Goal: Navigation & Orientation: Find specific page/section

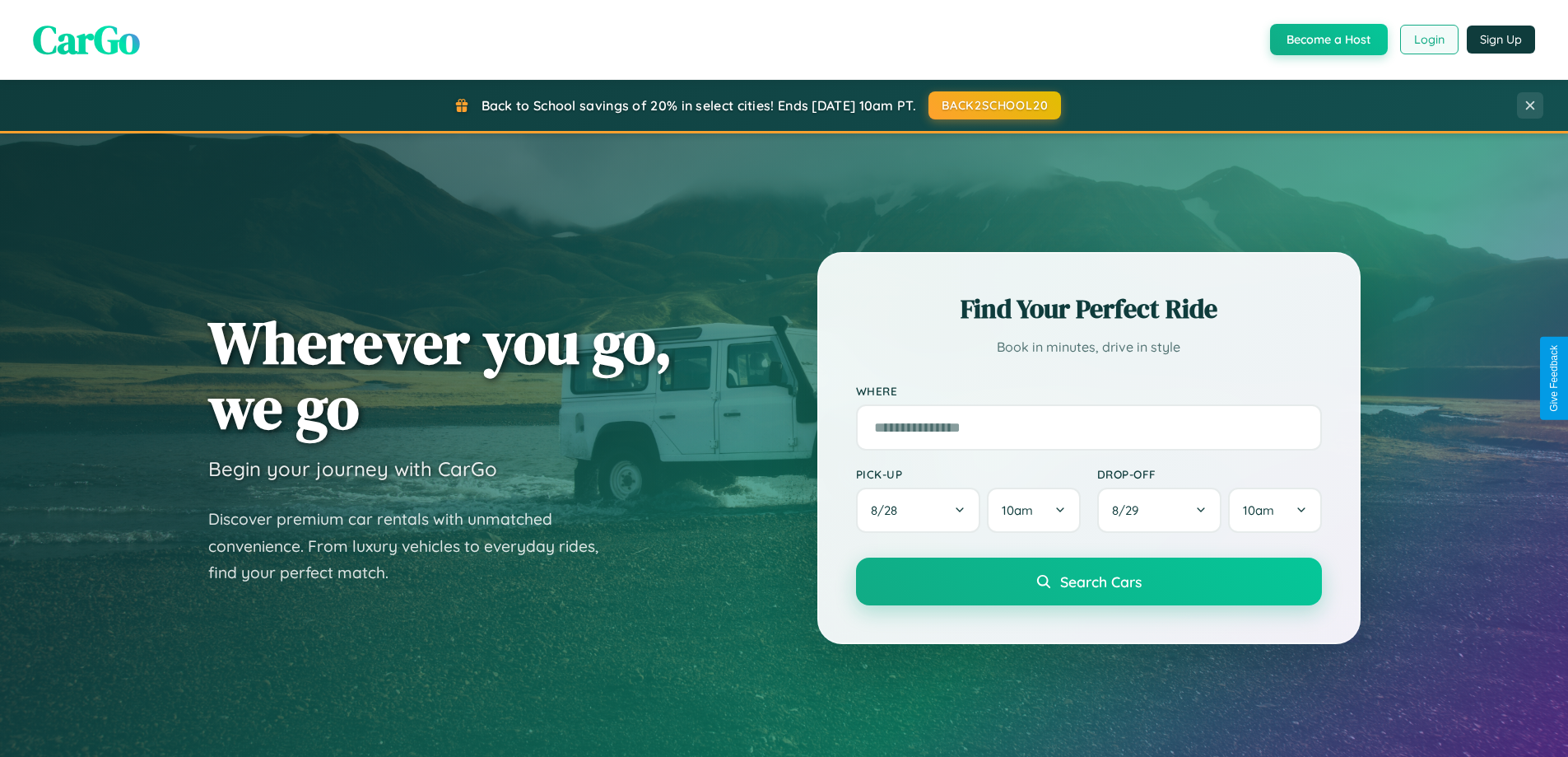
click at [1428, 40] on button "Login" at bounding box center [1429, 40] width 59 height 29
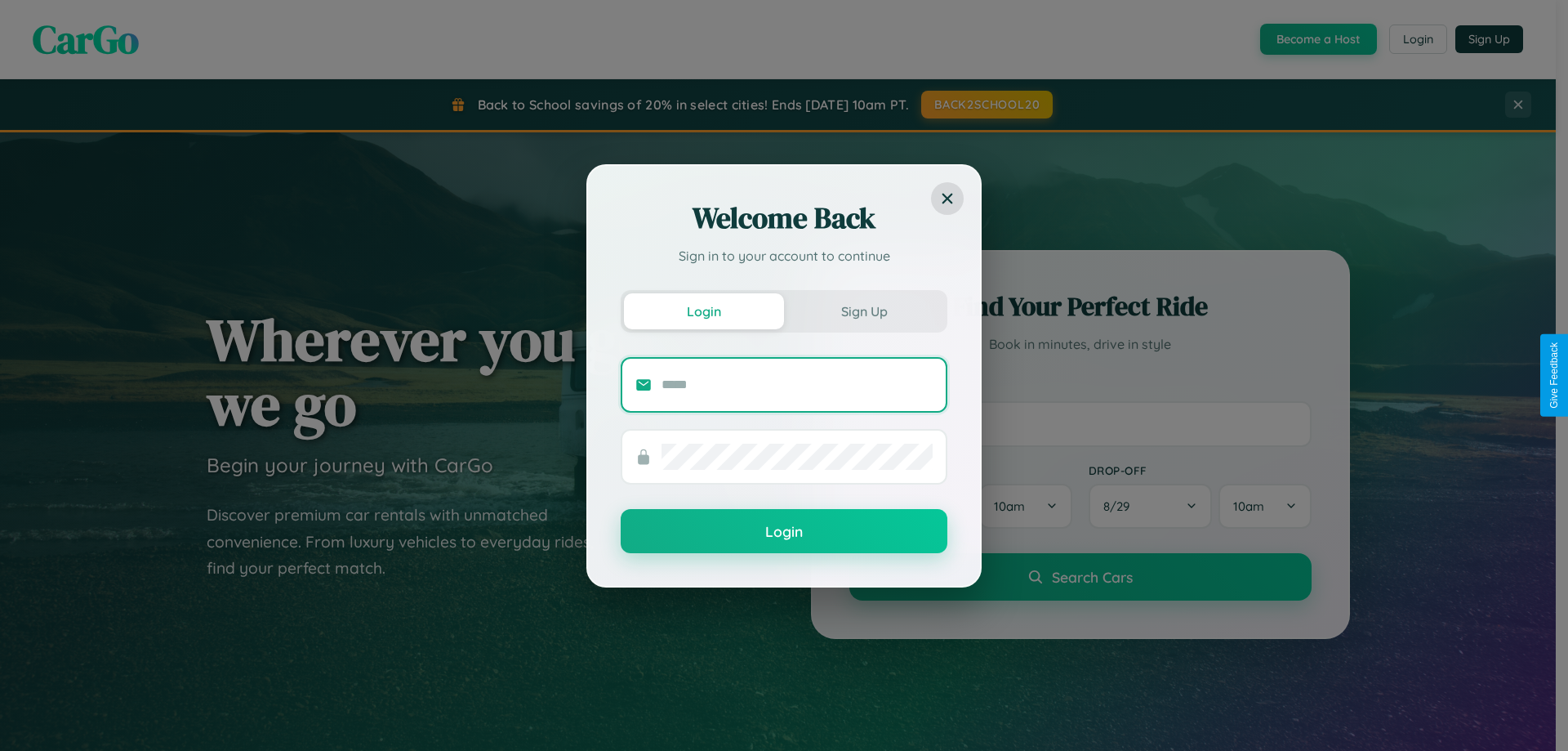
click at [797, 384] on input "text" at bounding box center [797, 385] width 271 height 27
type input "**********"
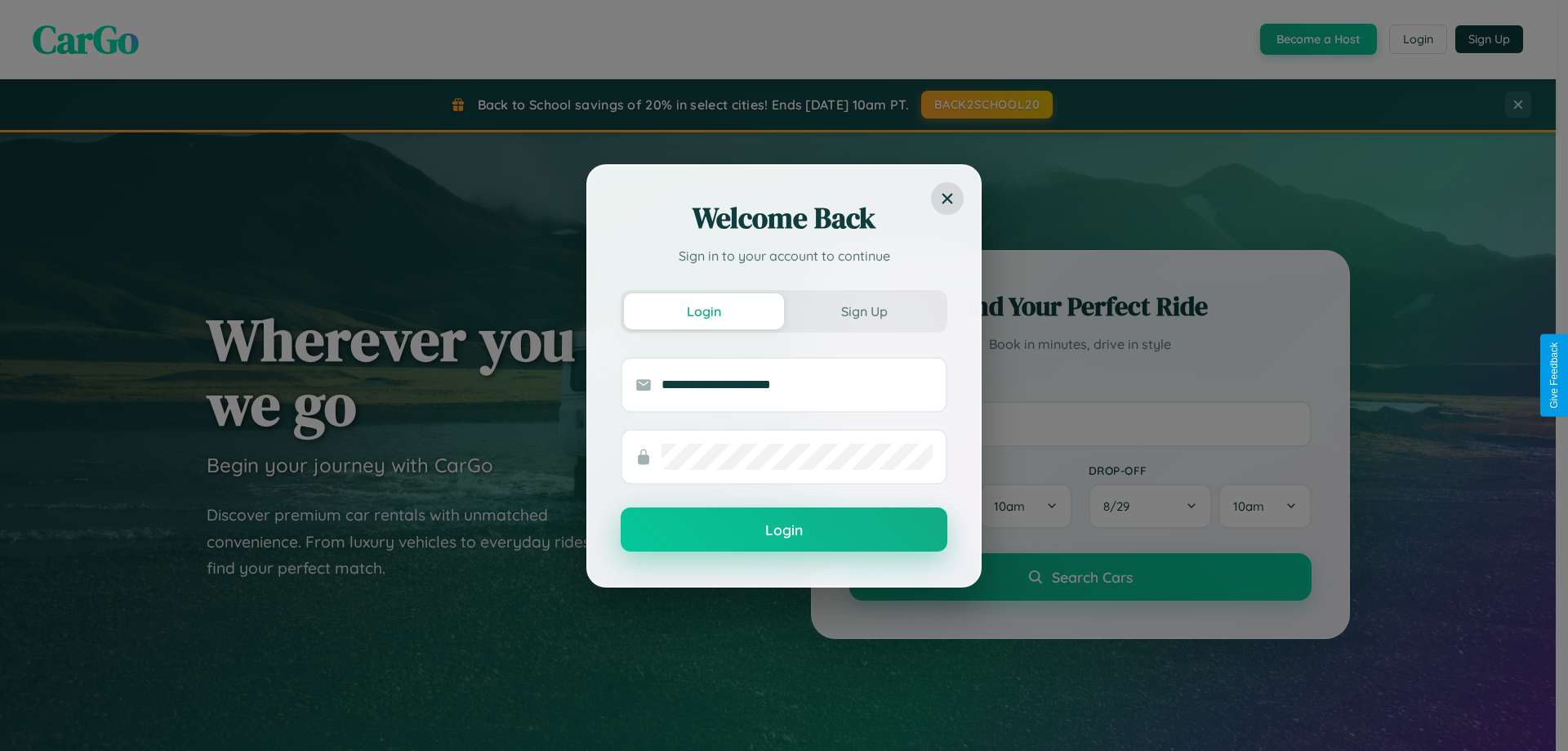
click at [784, 530] on button "Login" at bounding box center [784, 529] width 327 height 44
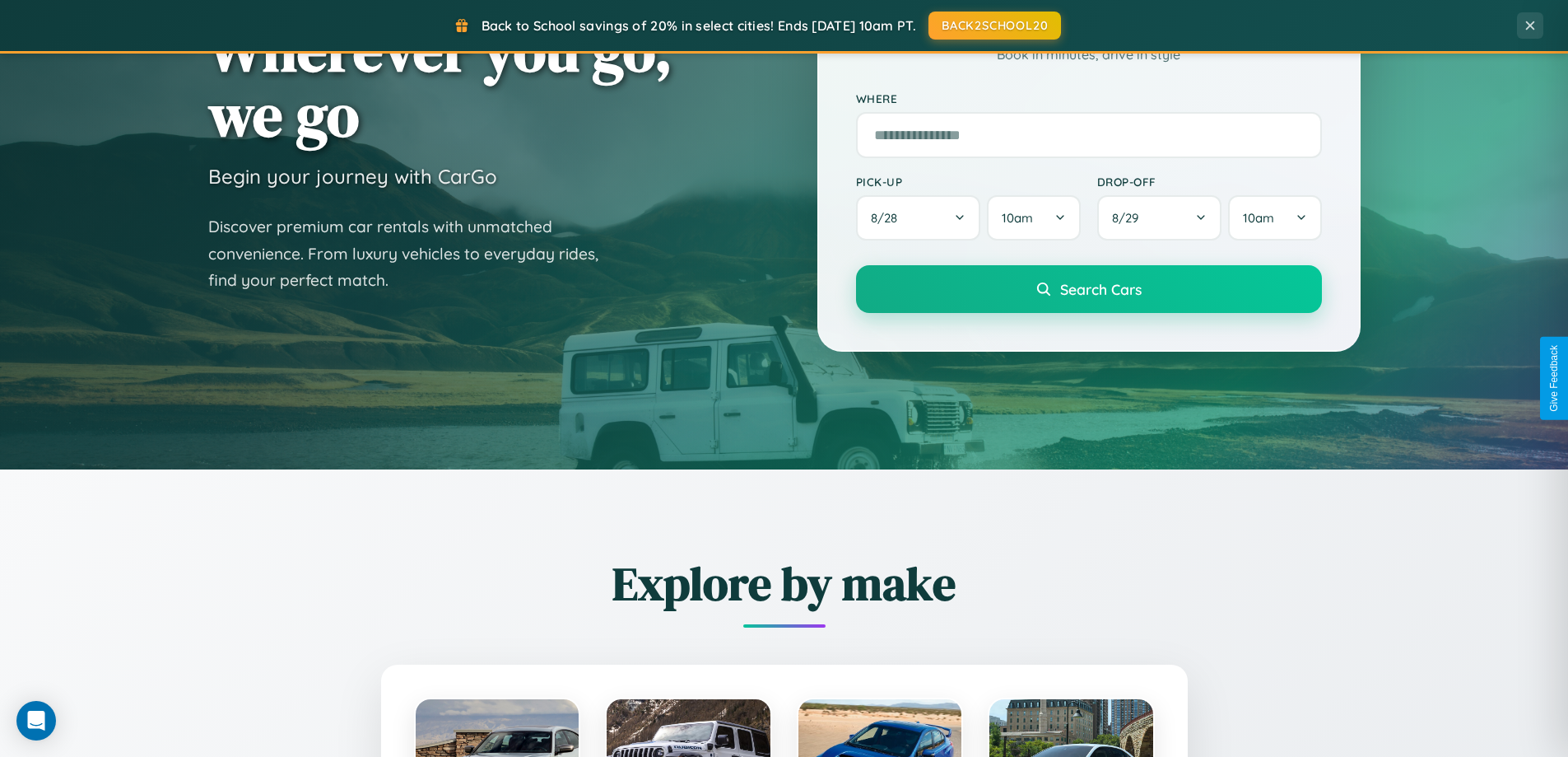
scroll to position [1133, 0]
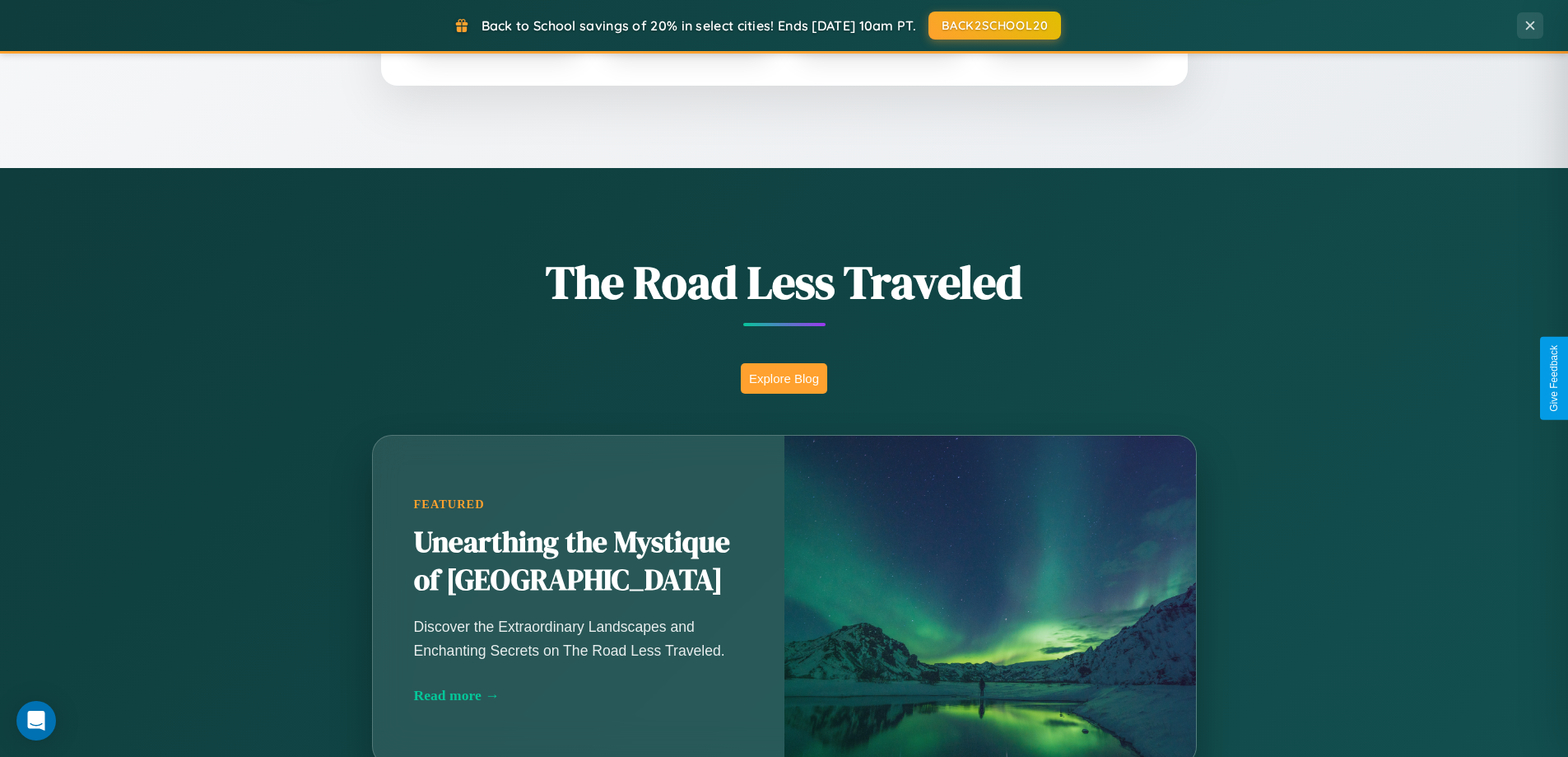
click at [784, 378] on button "Explore Blog" at bounding box center [784, 378] width 86 height 30
